Goal: Transaction & Acquisition: Purchase product/service

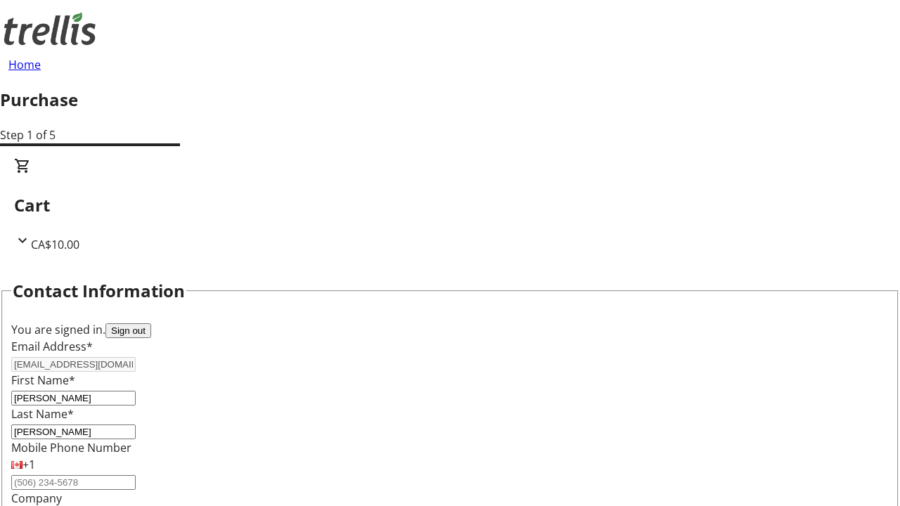
select select "CA"
type input "[STREET_ADDRESS][PERSON_NAME]"
type input "Kelowna"
select select "BC"
type input "Kelowna"
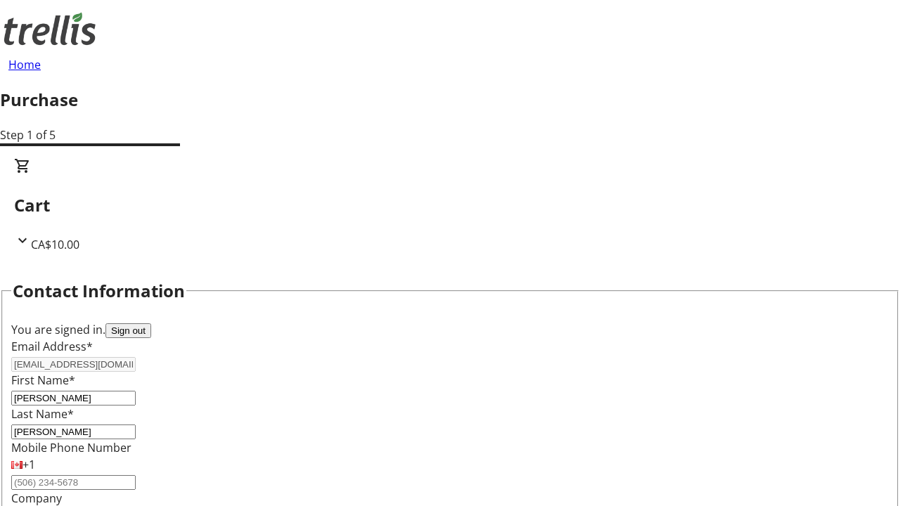
type input "V1Y 0C2"
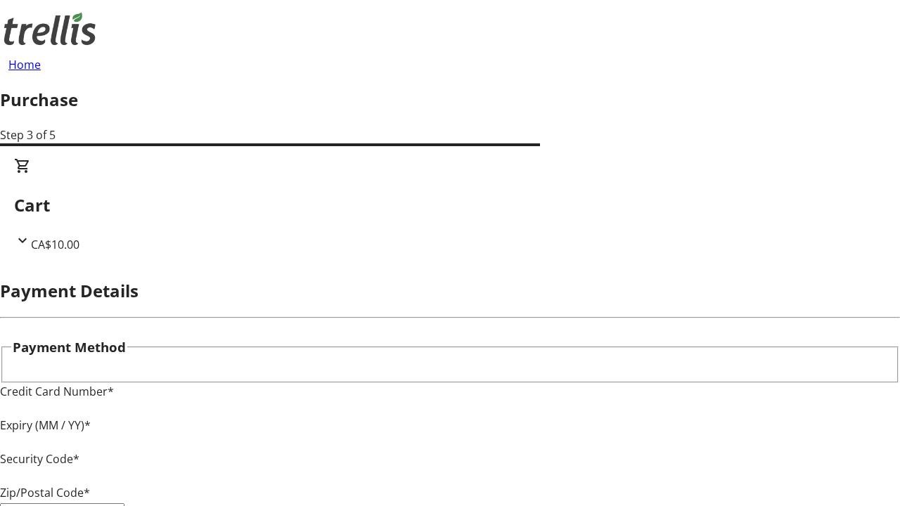
type input "V1Y 0C2"
